Goal: Task Accomplishment & Management: Manage account settings

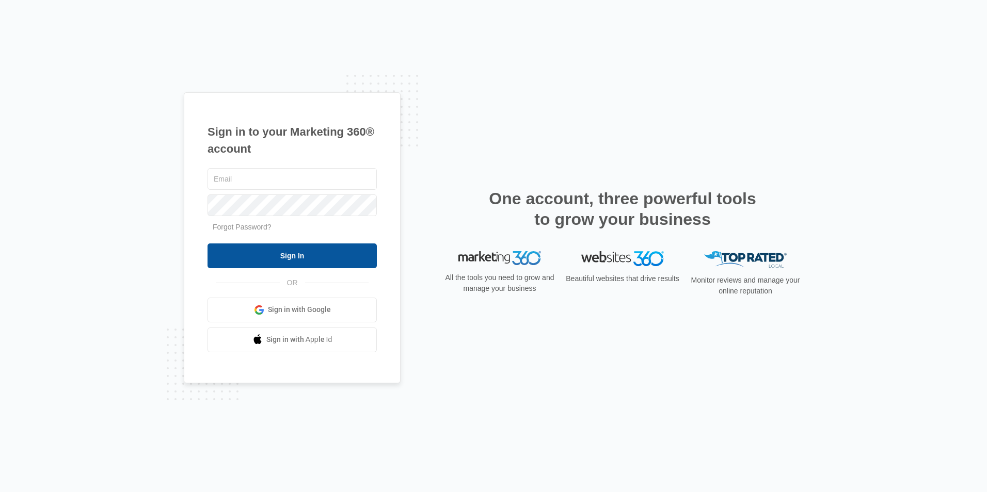
type input "[PERSON_NAME][EMAIL_ADDRESS][DOMAIN_NAME]"
click at [286, 250] on input "Sign In" at bounding box center [292, 256] width 169 height 25
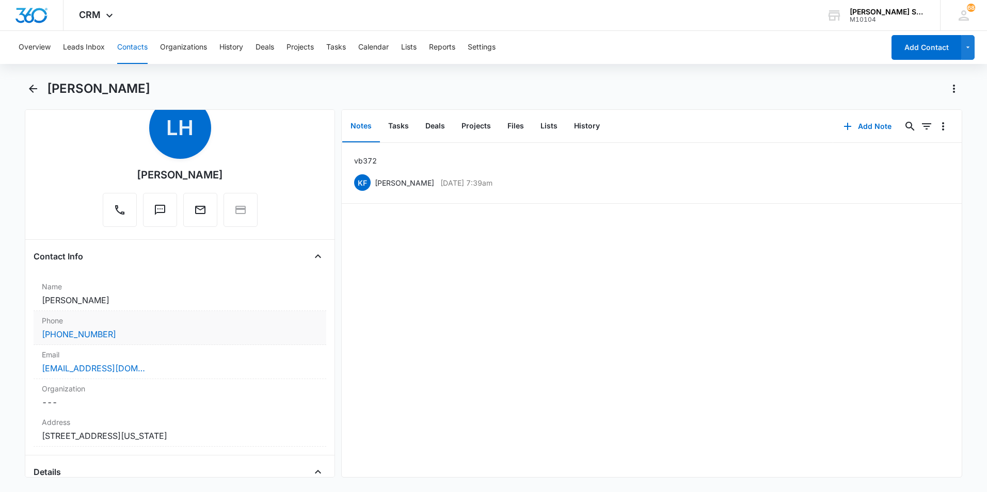
scroll to position [52, 0]
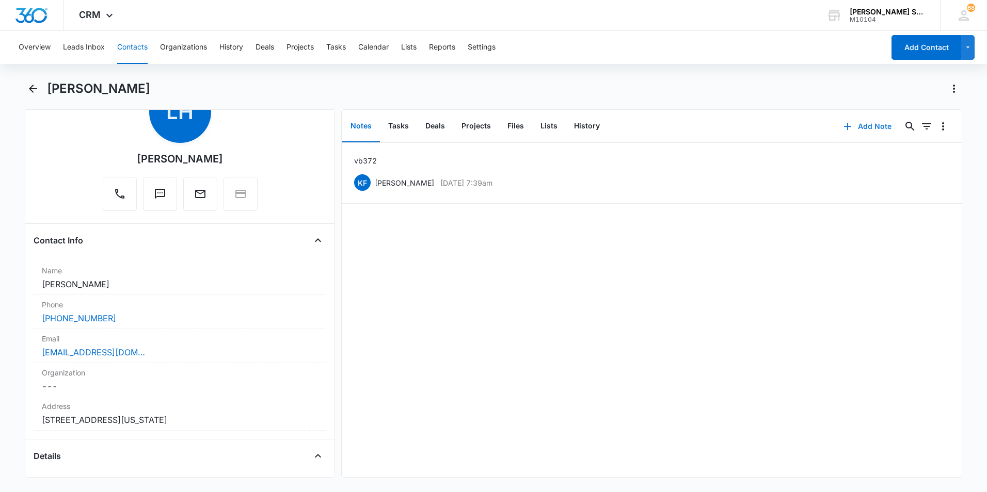
click at [875, 127] on button "Add Note" at bounding box center [867, 126] width 69 height 25
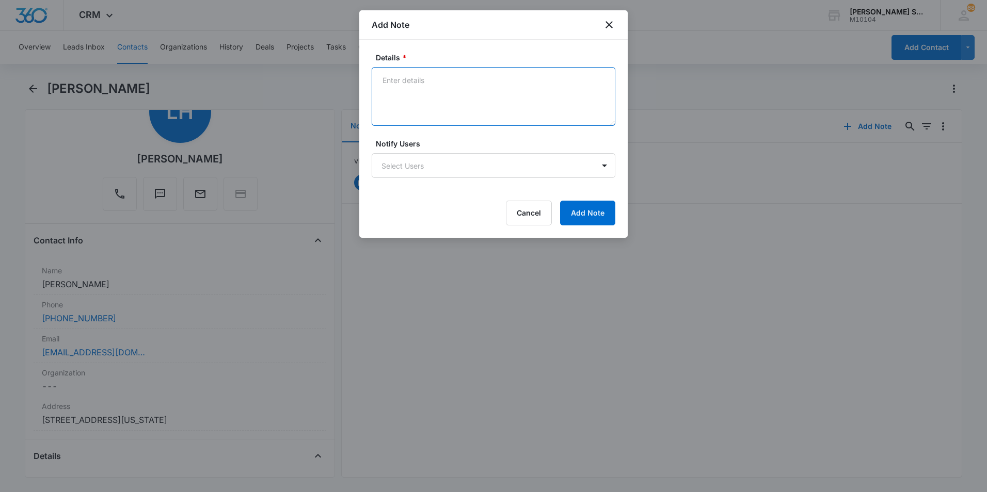
click at [395, 78] on textarea "Details *" at bounding box center [494, 96] width 244 height 59
type textarea "ttd mrs c/b 9/8 vb2 $69 per asc $195 hold asc until 10/3 needs to tt mr"
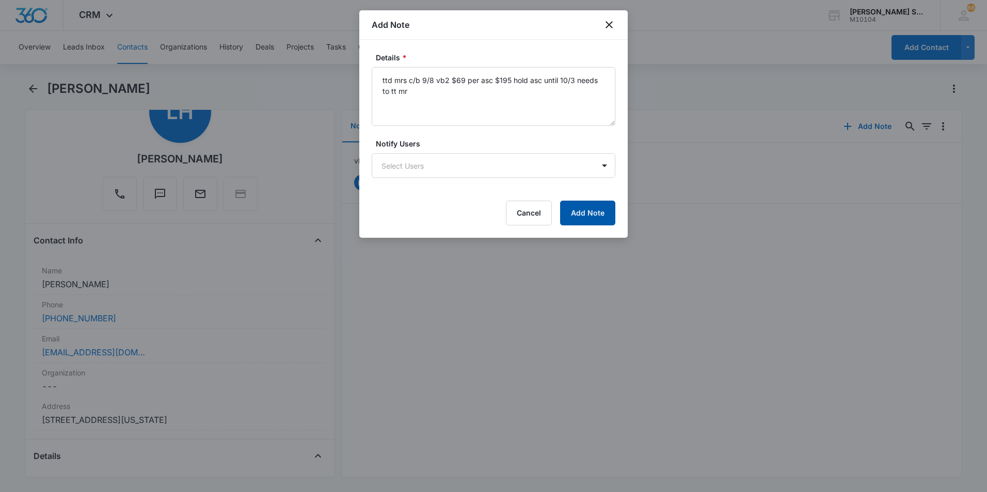
click at [591, 210] on button "Add Note" at bounding box center [587, 213] width 55 height 25
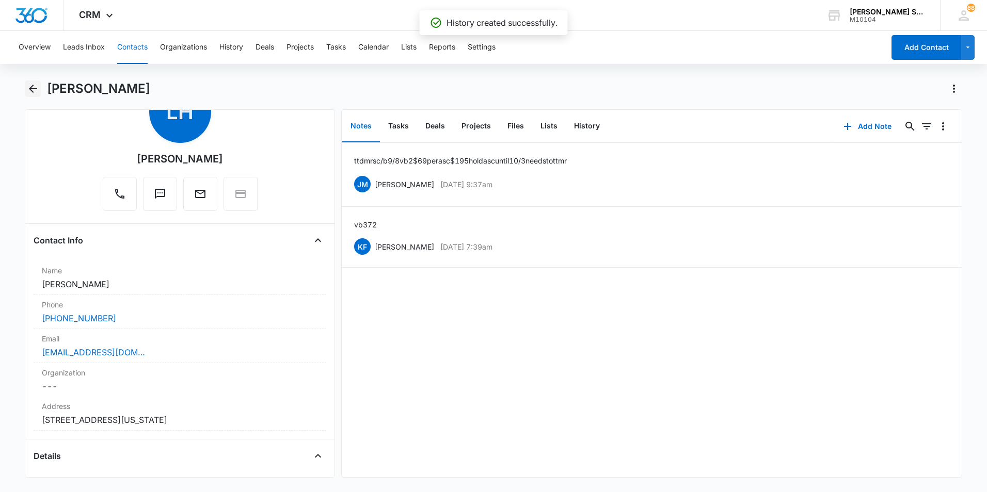
click at [38, 90] on icon "Back" at bounding box center [33, 89] width 12 height 12
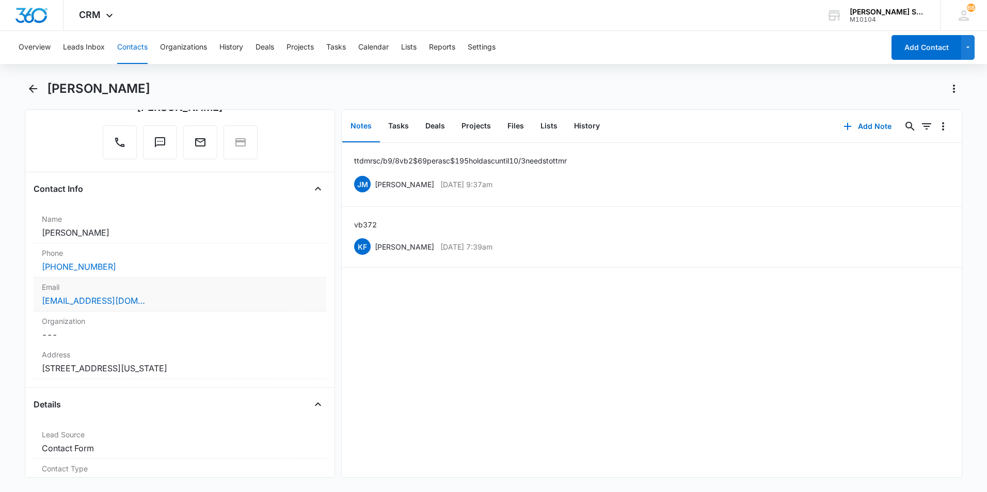
scroll to position [206, 0]
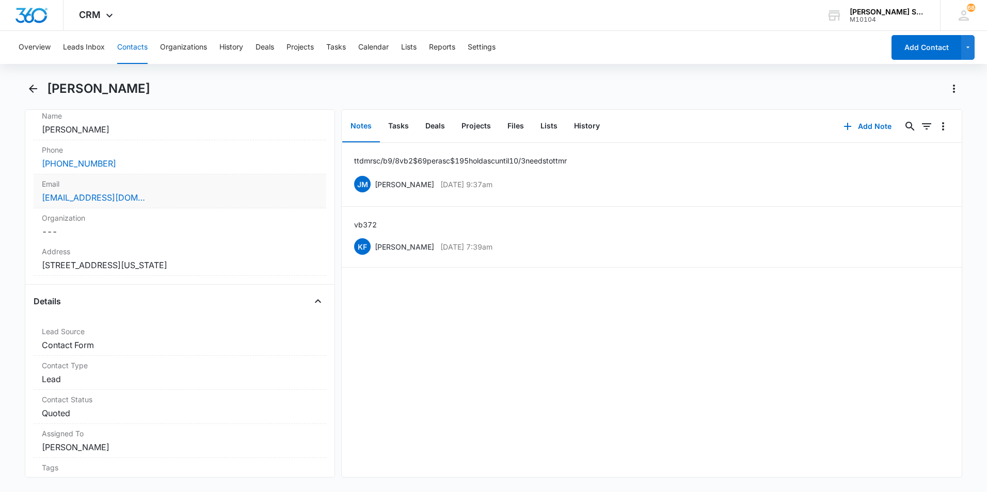
click at [159, 401] on label "Contact Status" at bounding box center [180, 399] width 276 height 11
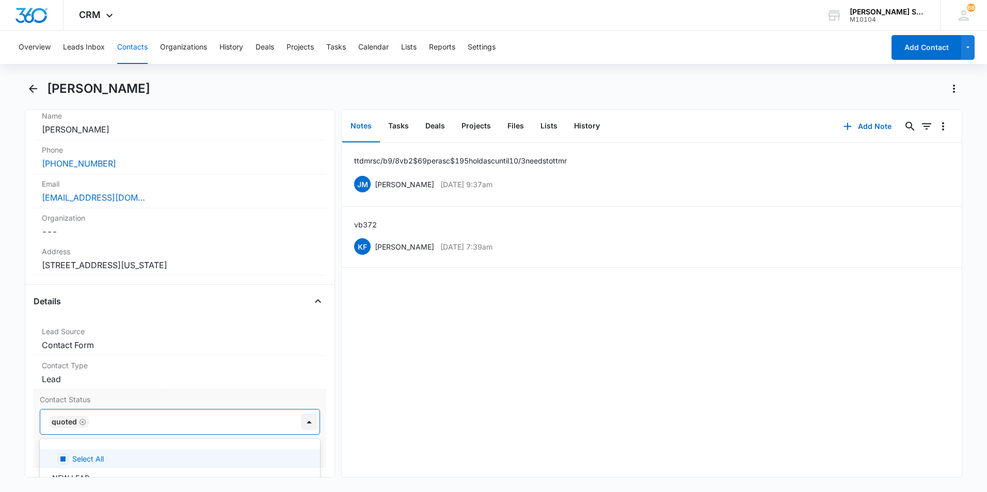
click at [301, 422] on div at bounding box center [309, 422] width 17 height 17
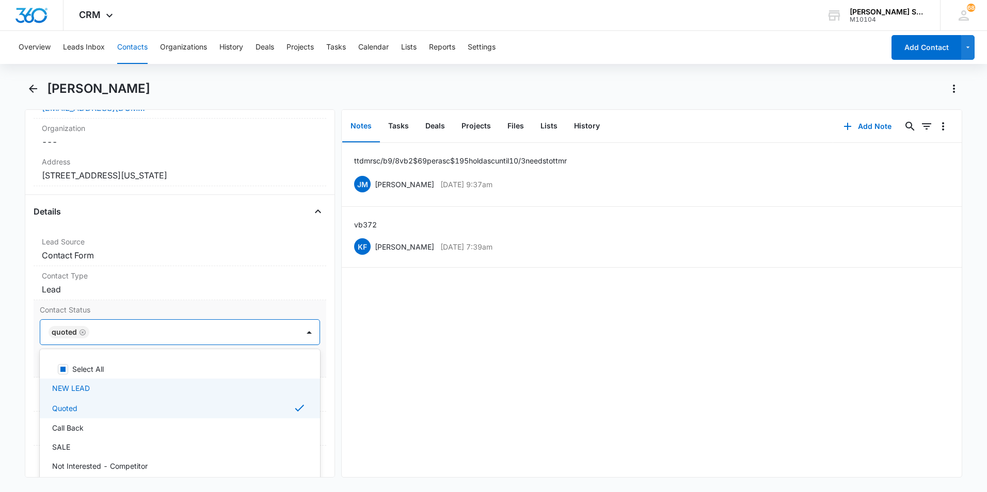
scroll to position [310, 0]
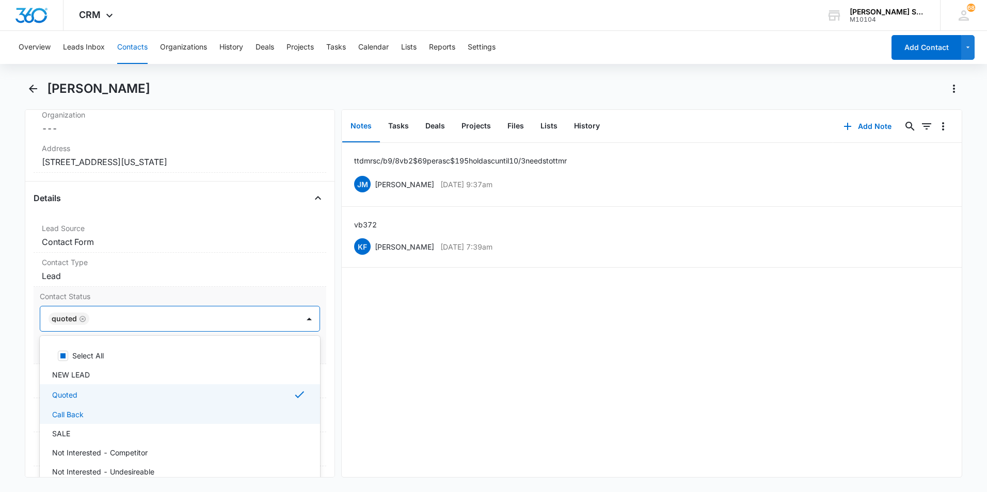
click at [98, 415] on div "Call Back" at bounding box center [178, 414] width 253 height 11
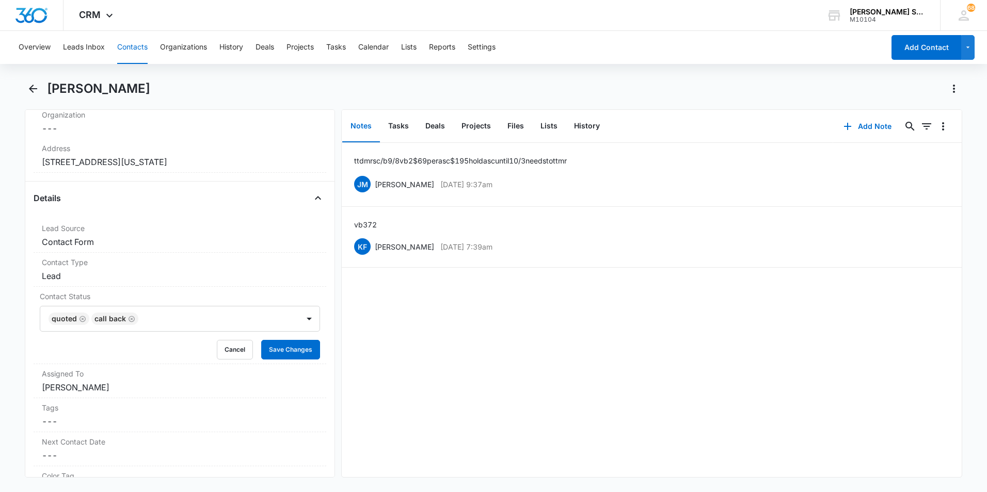
click at [550, 450] on div "ttd mrs c/b 9/8 vb2 $69 per asc $195 hold asc until 10/3 needs to tt mr JM Jim …" at bounding box center [652, 310] width 620 height 335
click at [288, 353] on button "Save Changes" at bounding box center [290, 350] width 59 height 20
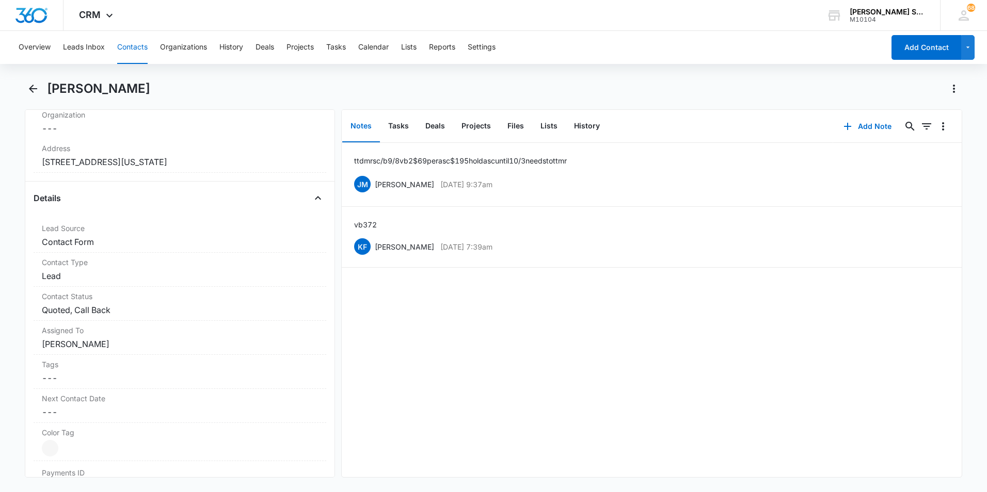
click at [126, 51] on button "Contacts" at bounding box center [132, 47] width 30 height 33
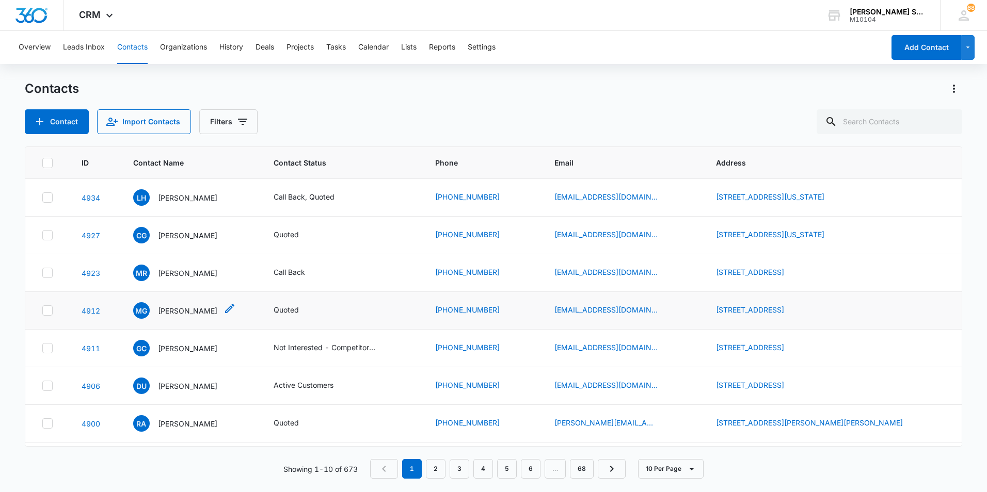
click at [199, 310] on p "Michelle Gibbs" at bounding box center [187, 311] width 59 height 11
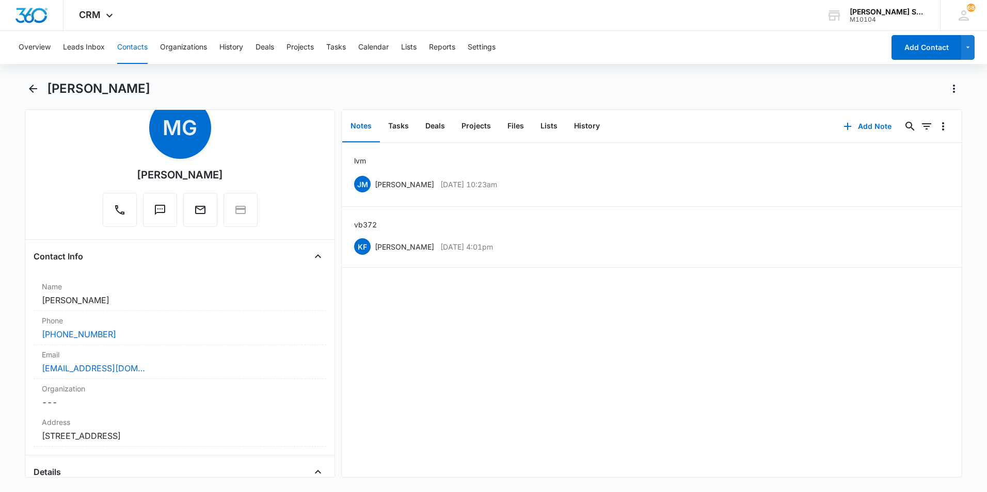
scroll to position [52, 0]
